Goal: Task Accomplishment & Management: Manage account settings

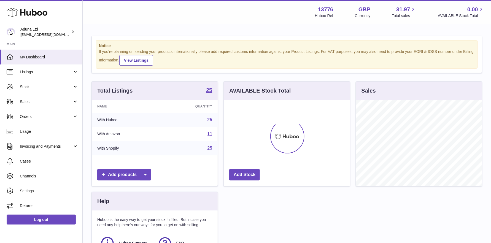
scroll to position [86, 126]
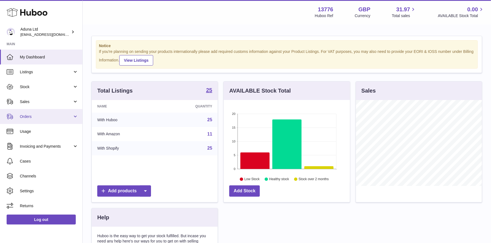
click at [37, 114] on span "Orders" at bounding box center [46, 116] width 53 height 5
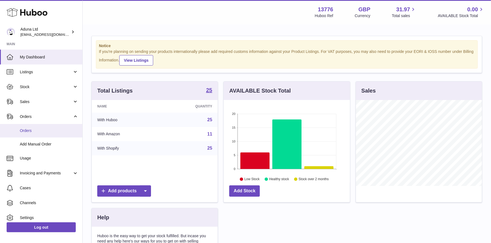
click at [29, 128] on span "Orders" at bounding box center [49, 130] width 58 height 5
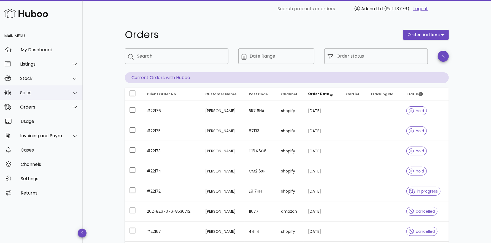
click at [41, 94] on div "Sales" at bounding box center [42, 92] width 45 height 5
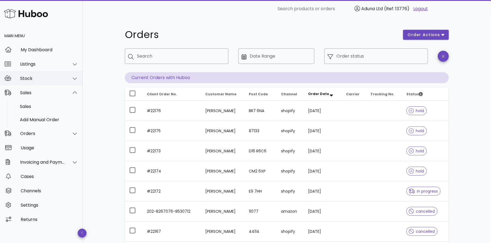
click at [37, 76] on div "Stock" at bounding box center [42, 78] width 45 height 5
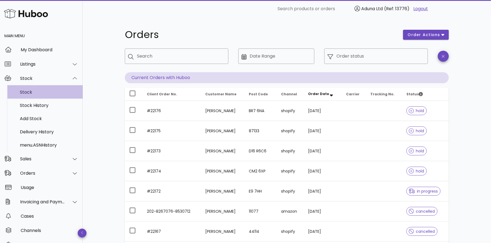
click at [30, 91] on div "Stock" at bounding box center [49, 92] width 58 height 5
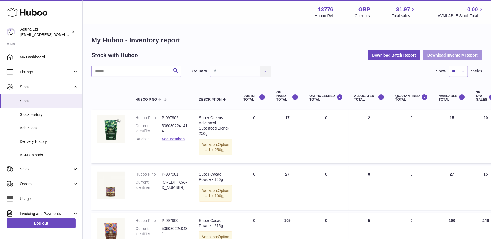
click at [446, 56] on button "Download Inventory Report" at bounding box center [452, 55] width 59 height 10
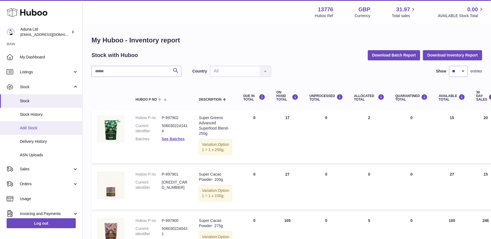
click at [38, 130] on span "Add Stock" at bounding box center [49, 127] width 58 height 5
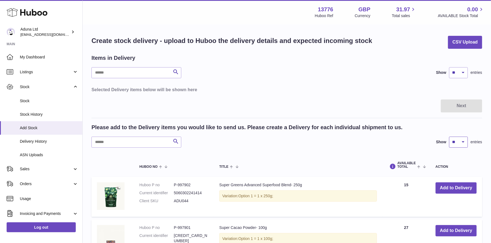
click at [460, 141] on select "** ** ** ***" at bounding box center [458, 142] width 19 height 11
select select "**"
click at [449, 137] on select "** ** ** ***" at bounding box center [458, 142] width 19 height 11
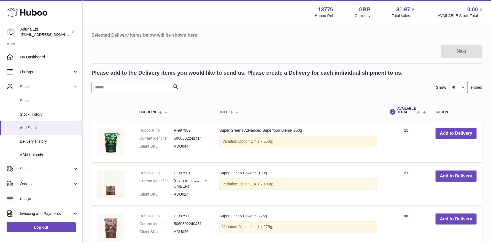
scroll to position [55, 0]
click at [448, 132] on button "Add to Delivery" at bounding box center [456, 132] width 41 height 11
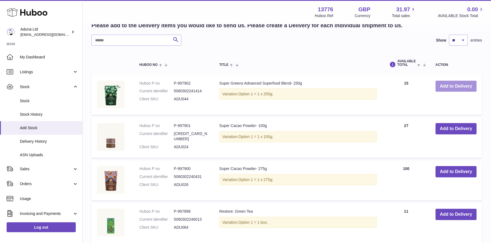
scroll to position [165, 0]
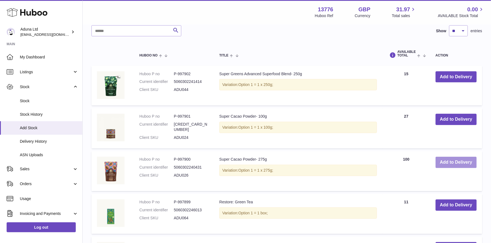
click at [458, 160] on button "Add to Delivery" at bounding box center [456, 162] width 41 height 11
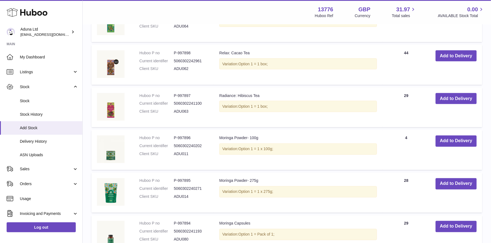
scroll to position [401, 0]
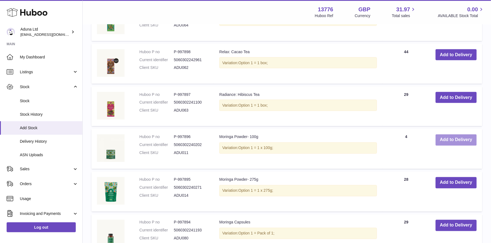
click at [460, 141] on button "Add to Delivery" at bounding box center [456, 140] width 41 height 11
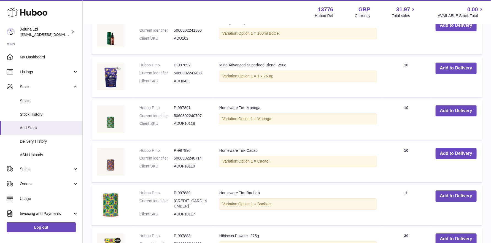
scroll to position [694, 0]
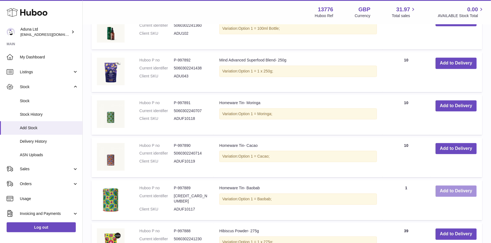
click at [446, 189] on button "Add to Delivery" at bounding box center [456, 191] width 41 height 11
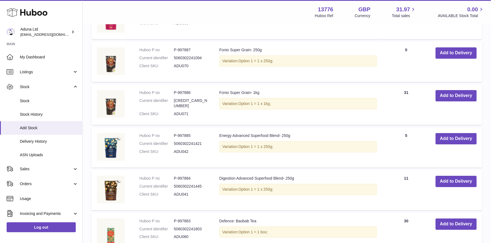
scroll to position [984, 0]
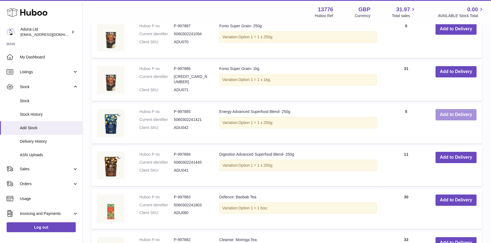
click at [446, 112] on button "Add to Delivery" at bounding box center [456, 114] width 41 height 11
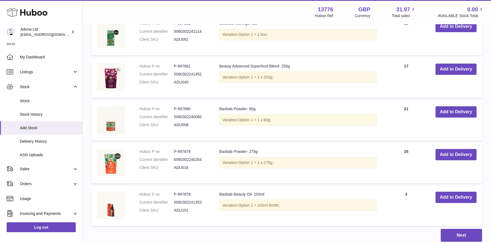
scroll to position [1278, 0]
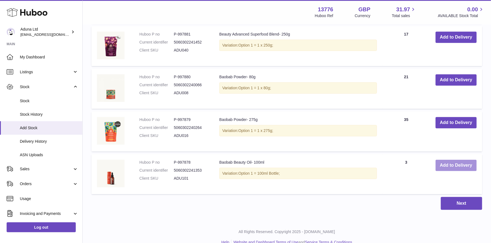
click at [454, 163] on button "Add to Delivery" at bounding box center [456, 165] width 41 height 11
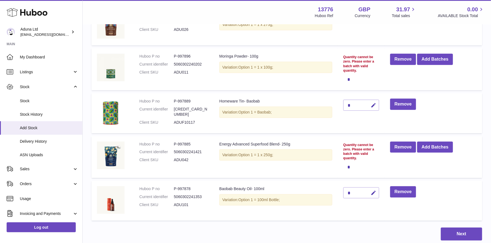
scroll to position [135, 0]
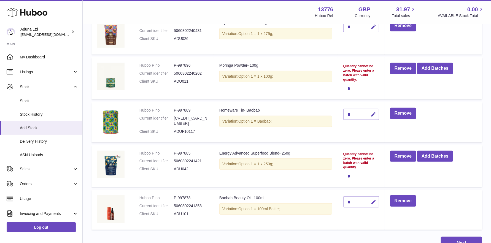
click at [373, 201] on icon "button" at bounding box center [374, 202] width 6 height 6
type input "*"
click at [369, 198] on button "submit" at bounding box center [373, 202] width 10 height 9
click at [374, 114] on icon "button" at bounding box center [374, 115] width 6 height 6
type input "*"
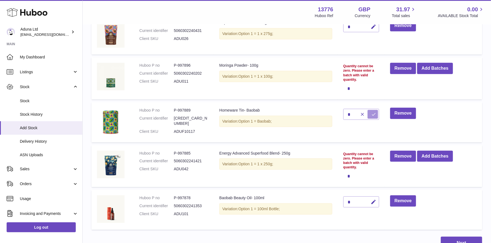
click at [374, 115] on icon "submit" at bounding box center [373, 114] width 5 height 5
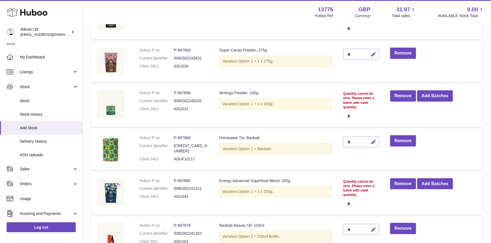
scroll to position [80, 0]
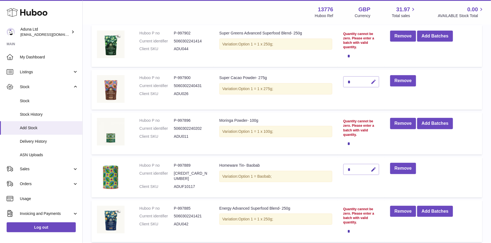
click at [373, 81] on icon "button" at bounding box center [374, 82] width 6 height 6
type input "***"
click at [371, 80] on button "submit" at bounding box center [373, 81] width 10 height 9
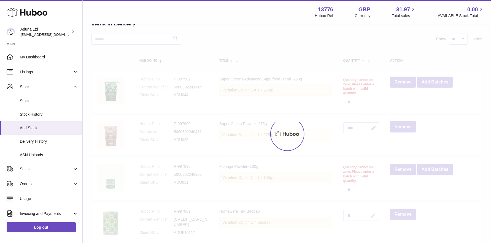
scroll to position [25, 0]
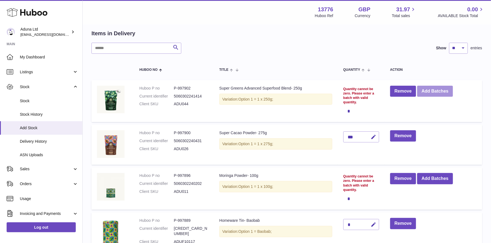
click at [427, 92] on button "Add Batches" at bounding box center [435, 91] width 36 height 11
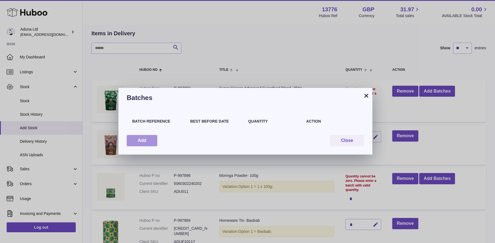
click at [135, 142] on button "Add" at bounding box center [142, 140] width 31 height 11
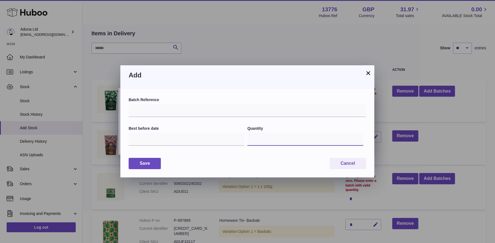
click at [265, 141] on input "*" at bounding box center [306, 139] width 116 height 13
type input "**"
click at [175, 109] on input "text" at bounding box center [248, 110] width 238 height 13
type input "*****"
click at [150, 138] on input "text" at bounding box center [187, 139] width 116 height 13
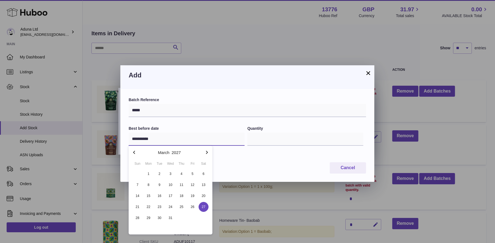
type input "**********"
click at [203, 207] on span "27" at bounding box center [204, 207] width 10 height 10
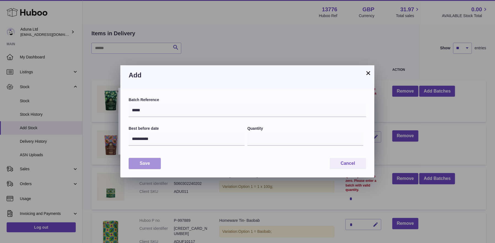
click at [152, 162] on button "Save" at bounding box center [145, 163] width 32 height 11
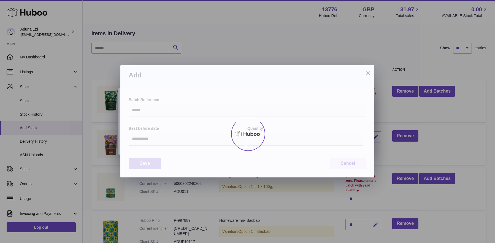
type input "**"
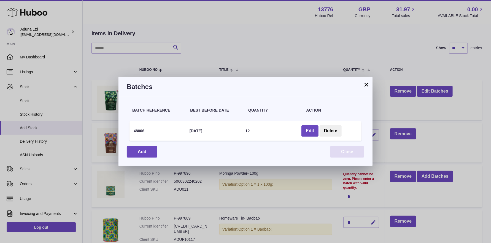
click at [340, 154] on button "Close" at bounding box center [347, 151] width 34 height 11
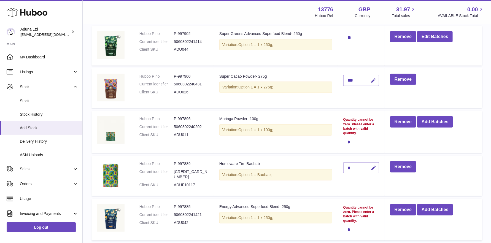
scroll to position [80, 0]
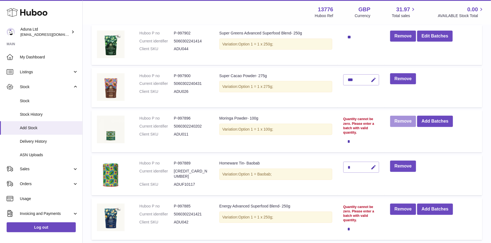
click at [398, 119] on button "Remove" at bounding box center [403, 121] width 26 height 11
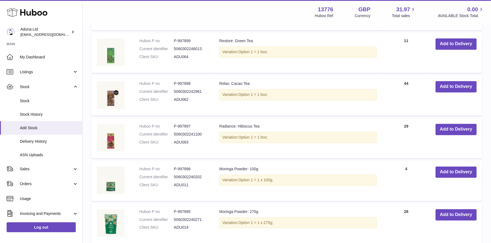
scroll to position [548, 0]
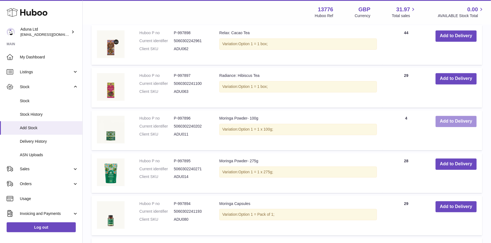
click at [452, 120] on button "Add to Delivery" at bounding box center [456, 121] width 41 height 11
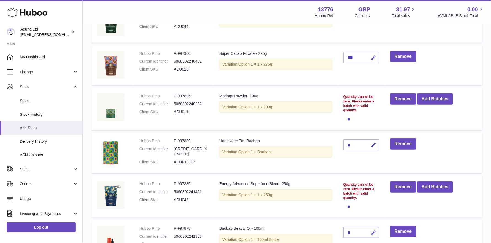
scroll to position [138, 0]
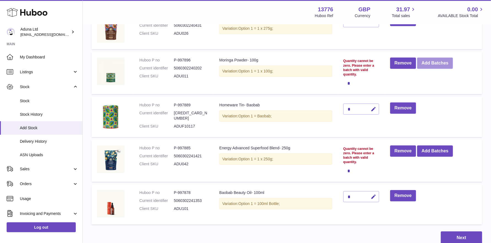
click at [443, 63] on button "Add Batches" at bounding box center [435, 63] width 36 height 11
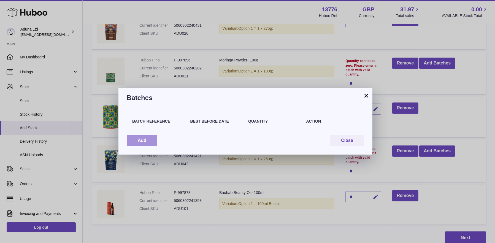
click at [136, 140] on button "Add" at bounding box center [142, 140] width 31 height 11
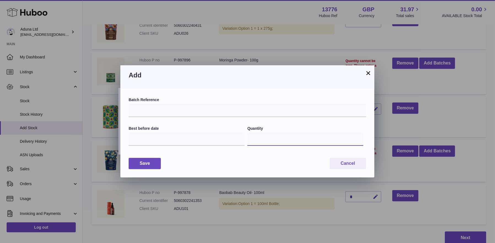
click at [256, 140] on input "*" at bounding box center [306, 139] width 116 height 13
type input "**"
click at [174, 111] on input "text" at bounding box center [248, 110] width 238 height 13
type input "**********"
click at [142, 140] on input "text" at bounding box center [187, 139] width 116 height 13
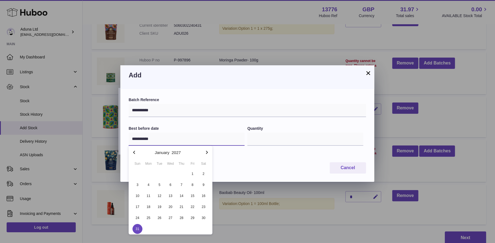
type input "**********"
click at [135, 228] on span "31" at bounding box center [138, 229] width 10 height 10
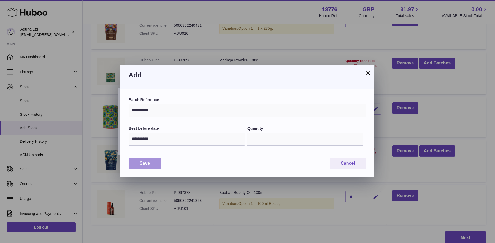
click at [146, 163] on button "Save" at bounding box center [145, 163] width 32 height 11
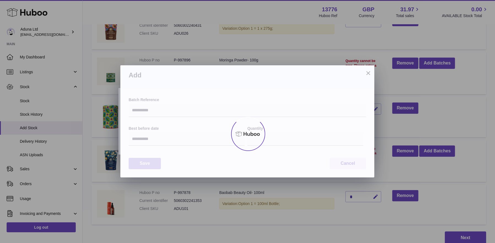
type input "**"
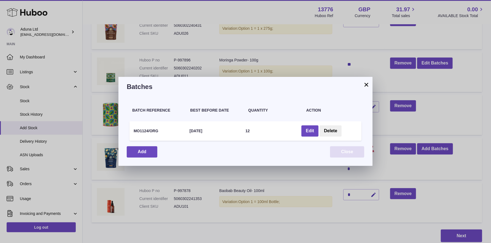
click at [350, 152] on button "Close" at bounding box center [347, 151] width 34 height 11
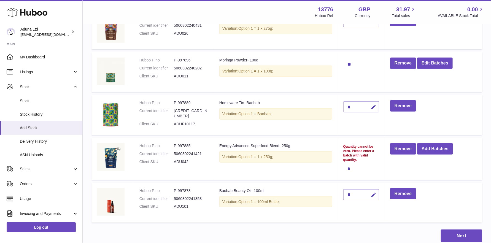
scroll to position [165, 0]
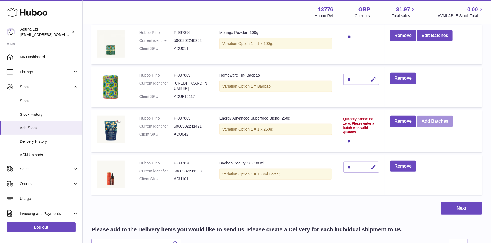
click at [427, 121] on button "Add Batches" at bounding box center [435, 121] width 36 height 11
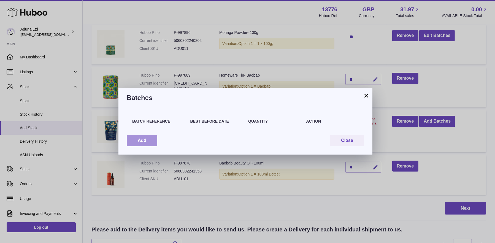
click at [140, 139] on button "Add" at bounding box center [142, 140] width 31 height 11
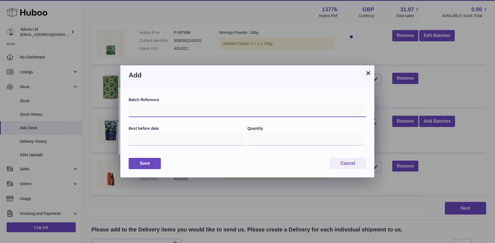
click at [151, 110] on input "text" at bounding box center [248, 110] width 238 height 13
type input "*****"
drag, startPoint x: 256, startPoint y: 140, endPoint x: 246, endPoint y: 138, distance: 9.8
click at [246, 138] on div "Best before date Quantity *" at bounding box center [248, 139] width 238 height 26
type input "*"
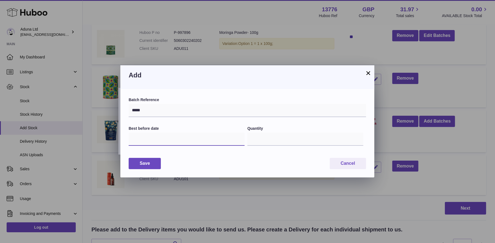
click at [201, 141] on input "text" at bounding box center [187, 139] width 116 height 13
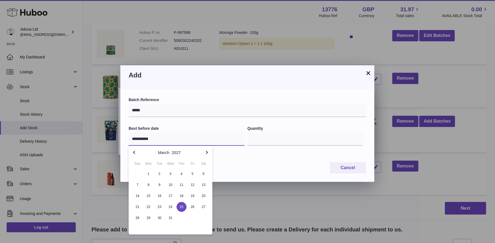
type input "**********"
click at [183, 210] on span "25" at bounding box center [182, 207] width 10 height 10
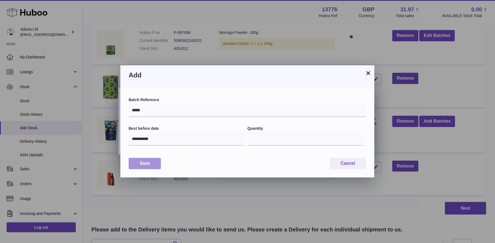
click at [146, 161] on button "Save" at bounding box center [145, 163] width 32 height 11
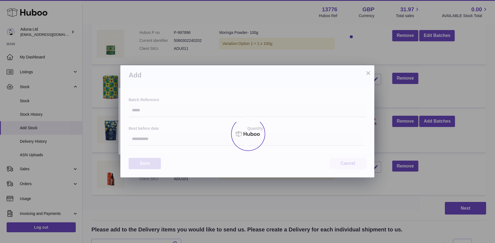
type input "*"
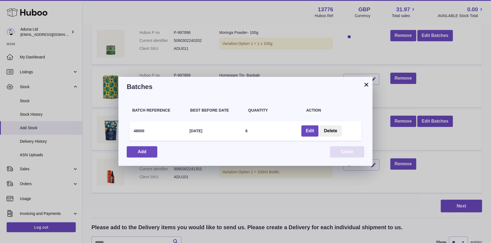
click at [348, 155] on button "Close" at bounding box center [347, 151] width 34 height 11
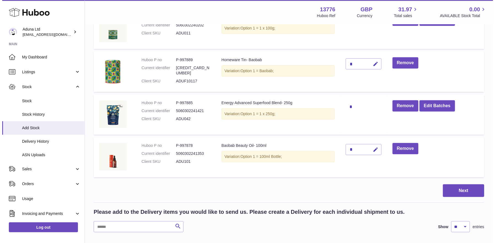
scroll to position [193, 0]
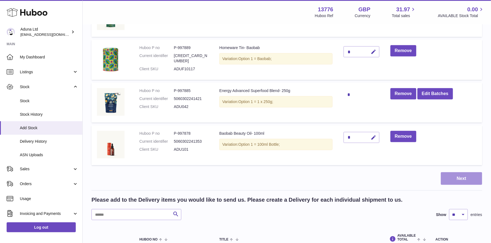
click at [448, 179] on button "Next" at bounding box center [461, 178] width 41 height 13
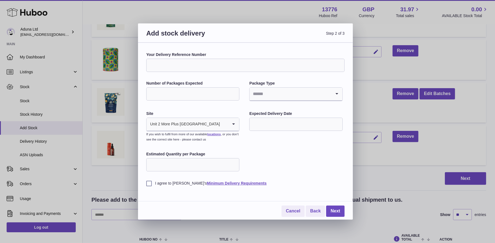
click at [199, 94] on input "Number of Packages Expected" at bounding box center [192, 93] width 93 height 13
type input "*"
click at [266, 94] on input "Search for option" at bounding box center [291, 94] width 82 height 13
click at [260, 132] on li "Boxes" at bounding box center [296, 130] width 92 height 11
click at [256, 124] on input "text" at bounding box center [296, 124] width 93 height 13
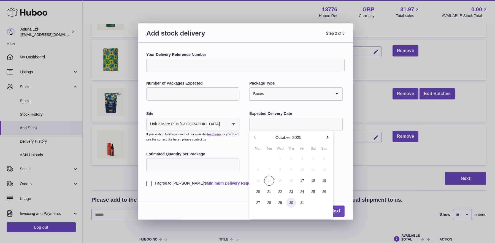
drag, startPoint x: 301, startPoint y: 181, endPoint x: 281, endPoint y: 179, distance: 20.2
click at [300, 181] on span "17" at bounding box center [302, 181] width 10 height 10
type input "**********"
click at [149, 183] on label "I agree to [PERSON_NAME]'s Minimum Delivery Requirements" at bounding box center [245, 183] width 198 height 5
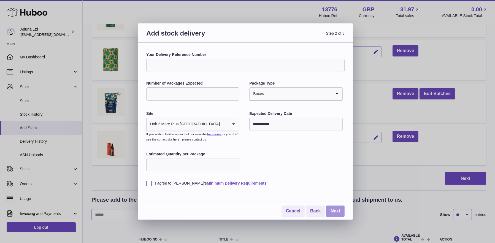
click at [334, 207] on link "Next" at bounding box center [335, 211] width 18 height 11
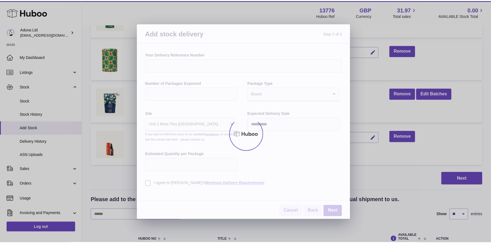
scroll to position [175, 0]
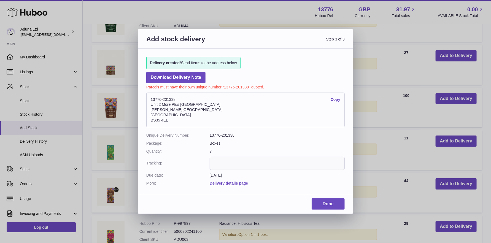
drag, startPoint x: 177, startPoint y: 98, endPoint x: 148, endPoint y: 96, distance: 29.3
click at [148, 96] on address "13776-201338 Copy [STREET_ADDRESS][PERSON_NAME]" at bounding box center [245, 110] width 198 height 35
copy address "13776-201338"
